Goal: Transaction & Acquisition: Purchase product/service

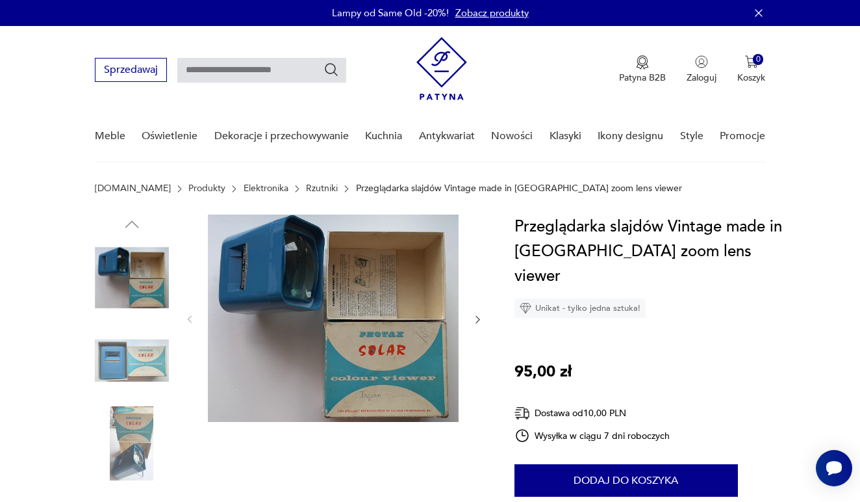
click at [126, 353] on img at bounding box center [132, 361] width 74 height 74
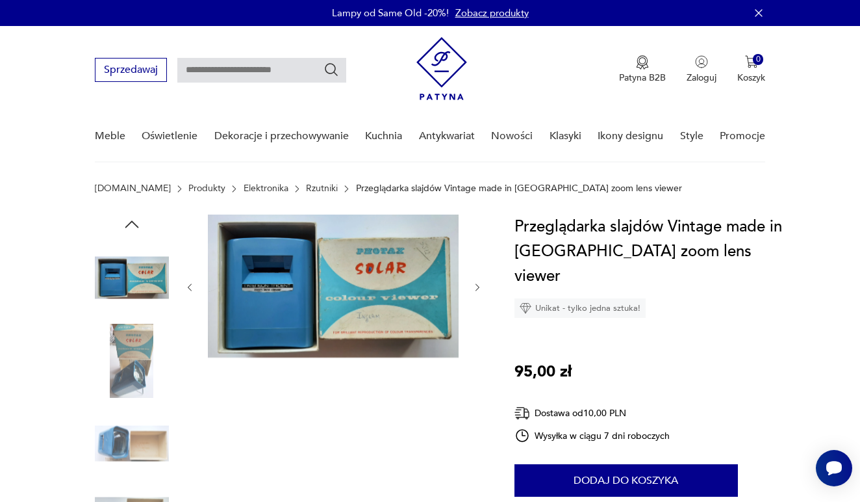
click at [127, 374] on img at bounding box center [132, 361] width 74 height 74
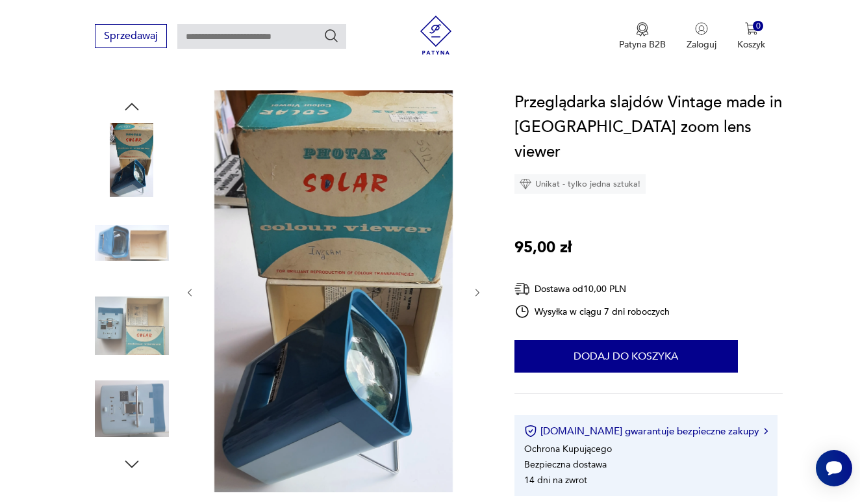
scroll to position [129, 0]
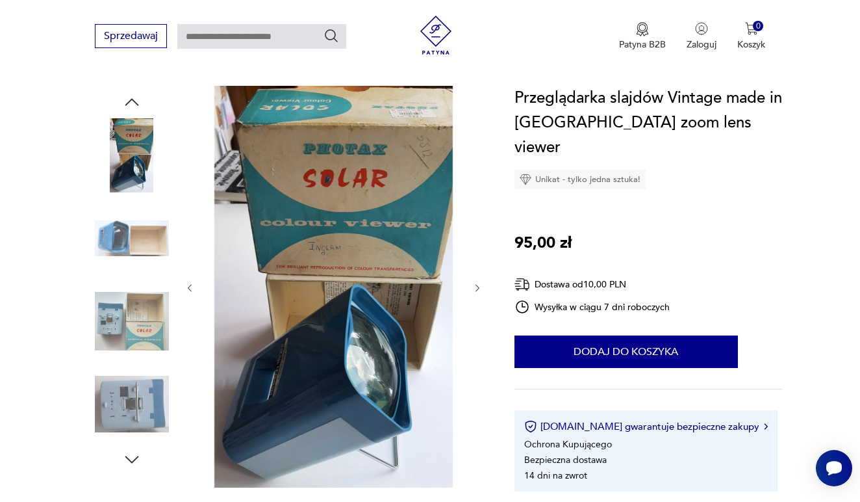
click at [128, 326] on img at bounding box center [132, 321] width 74 height 74
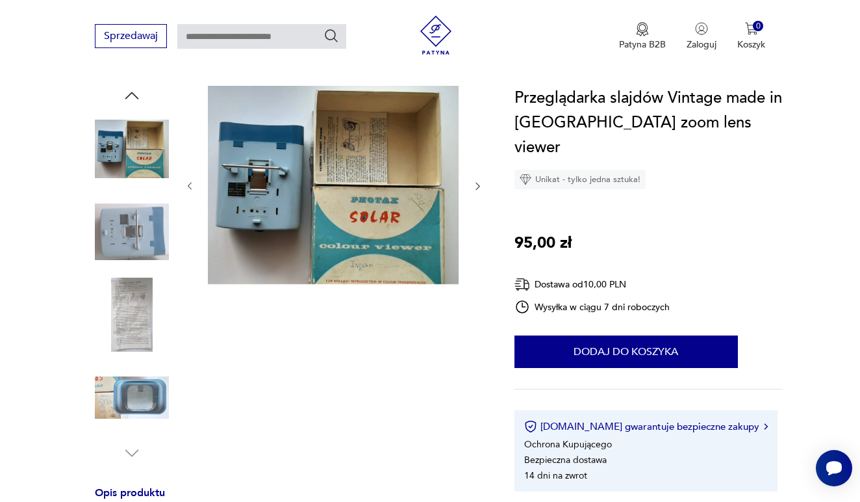
click at [132, 312] on img at bounding box center [132, 314] width 74 height 74
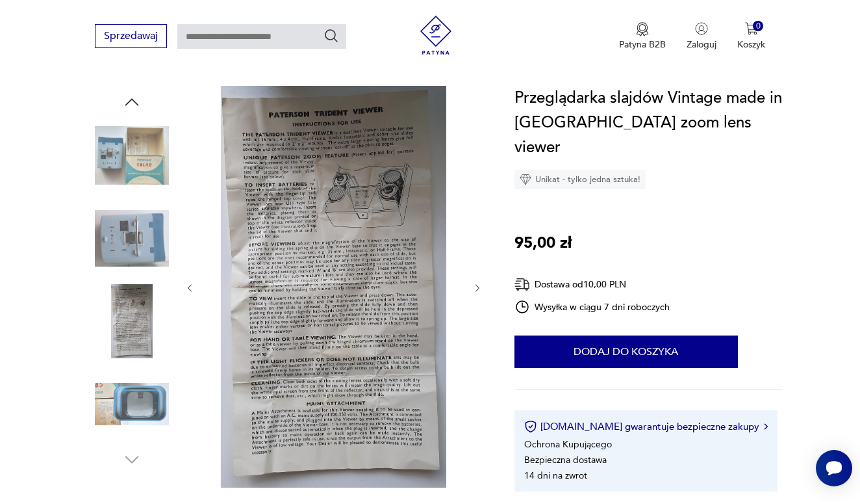
click at [142, 391] on img at bounding box center [132, 404] width 74 height 74
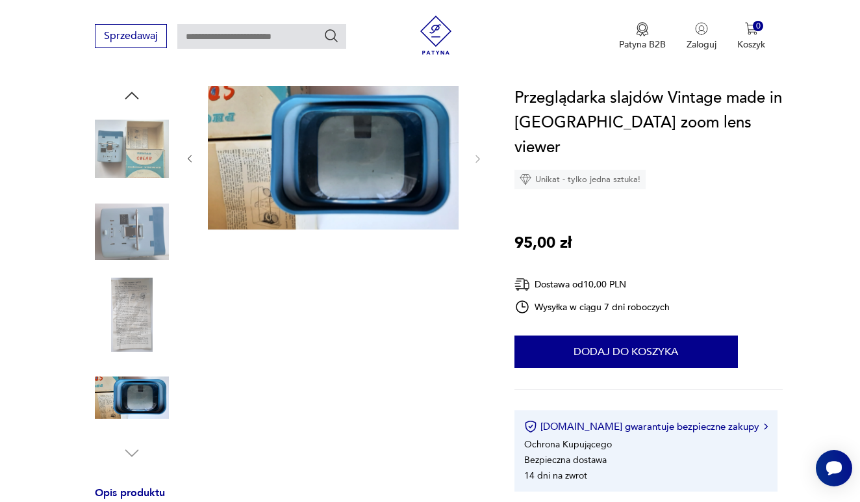
click at [188, 157] on icon "button" at bounding box center [190, 158] width 11 height 11
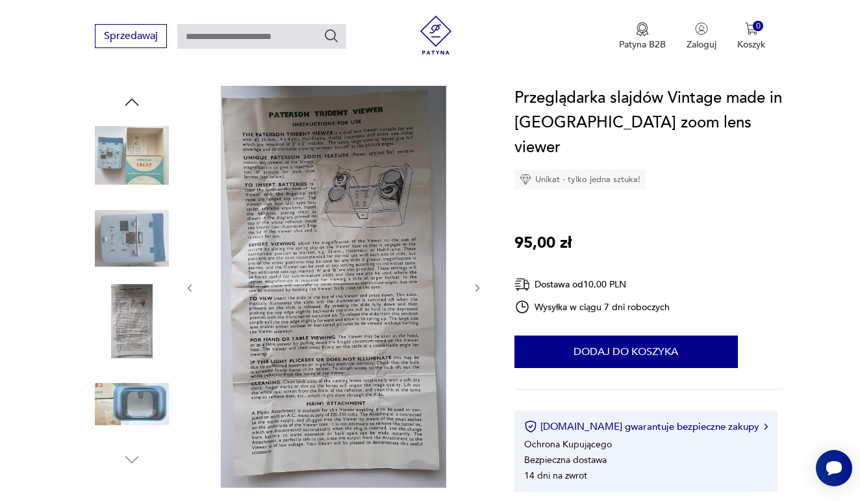
click at [189, 285] on icon "button" at bounding box center [190, 288] width 11 height 11
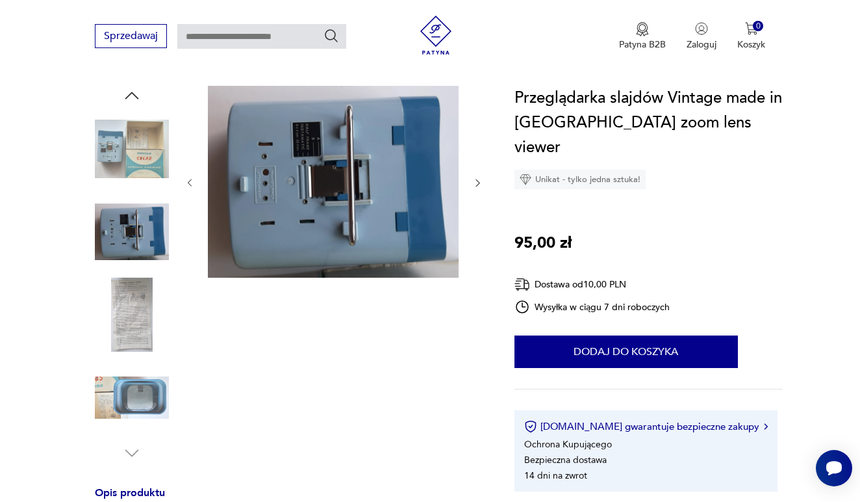
click at [189, 285] on div at bounding box center [334, 274] width 299 height 377
